Goal: Check status: Check status

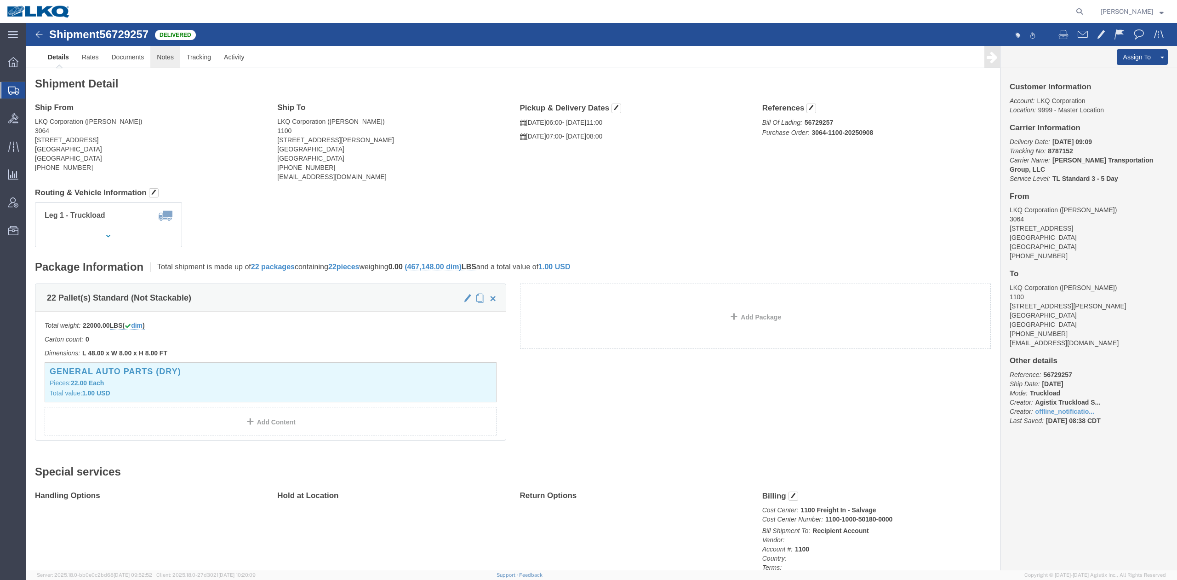
click link "Notes"
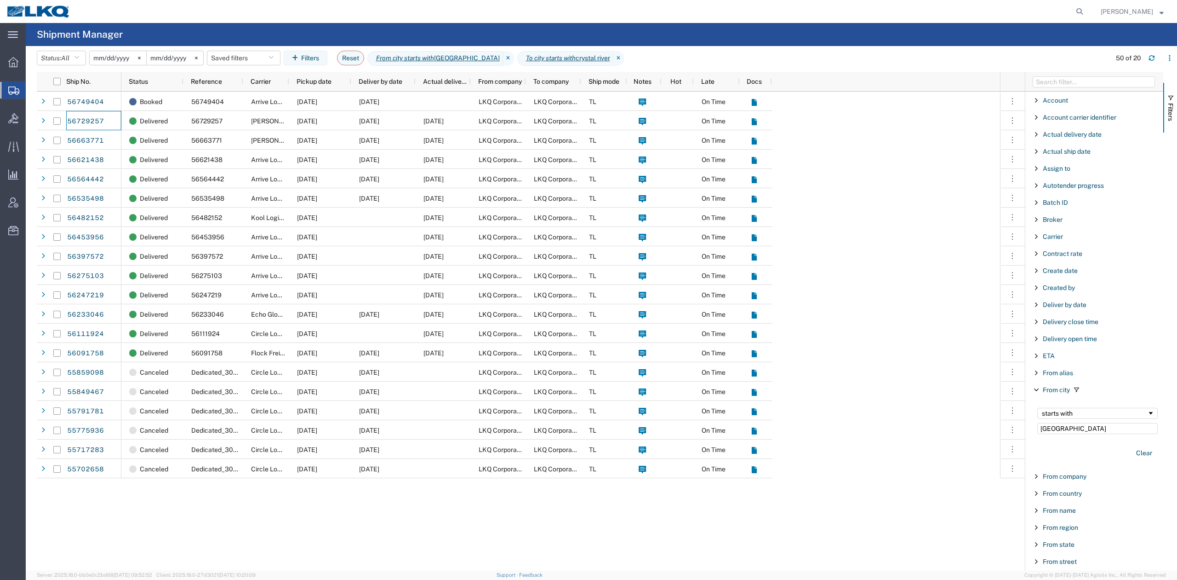
scroll to position [725, 0]
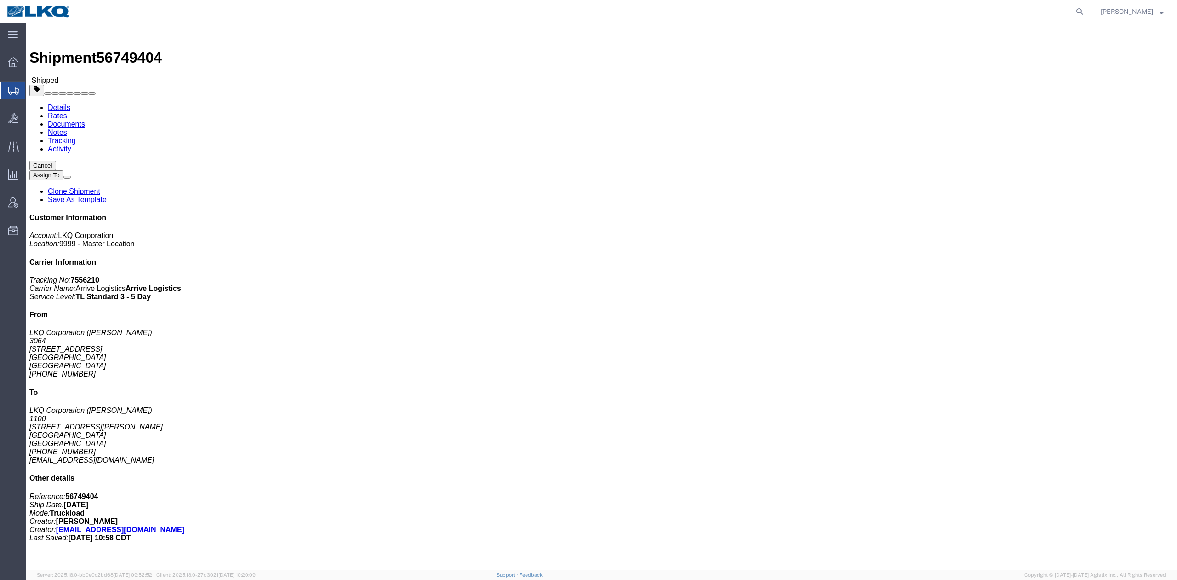
click link "Notes"
